Goal: Task Accomplishment & Management: Use online tool/utility

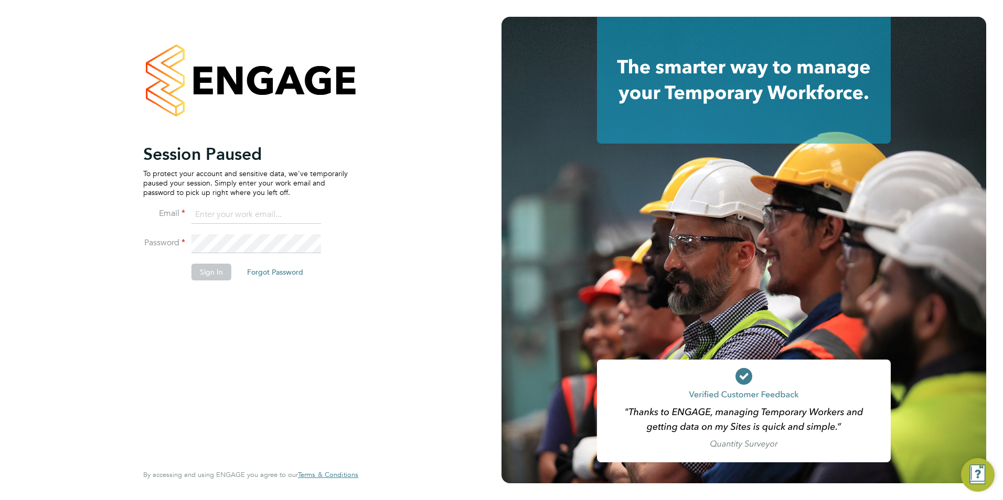
type input "billy.McNamara@regensolutions.co.uk"
click at [224, 267] on button "Sign In" at bounding box center [211, 272] width 40 height 17
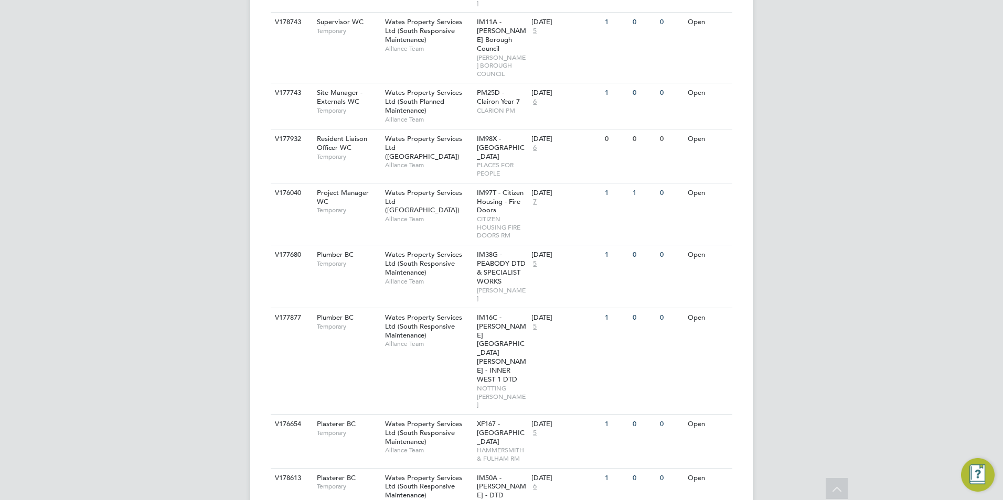
scroll to position [437, 0]
